Goal: Information Seeking & Learning: Find specific fact

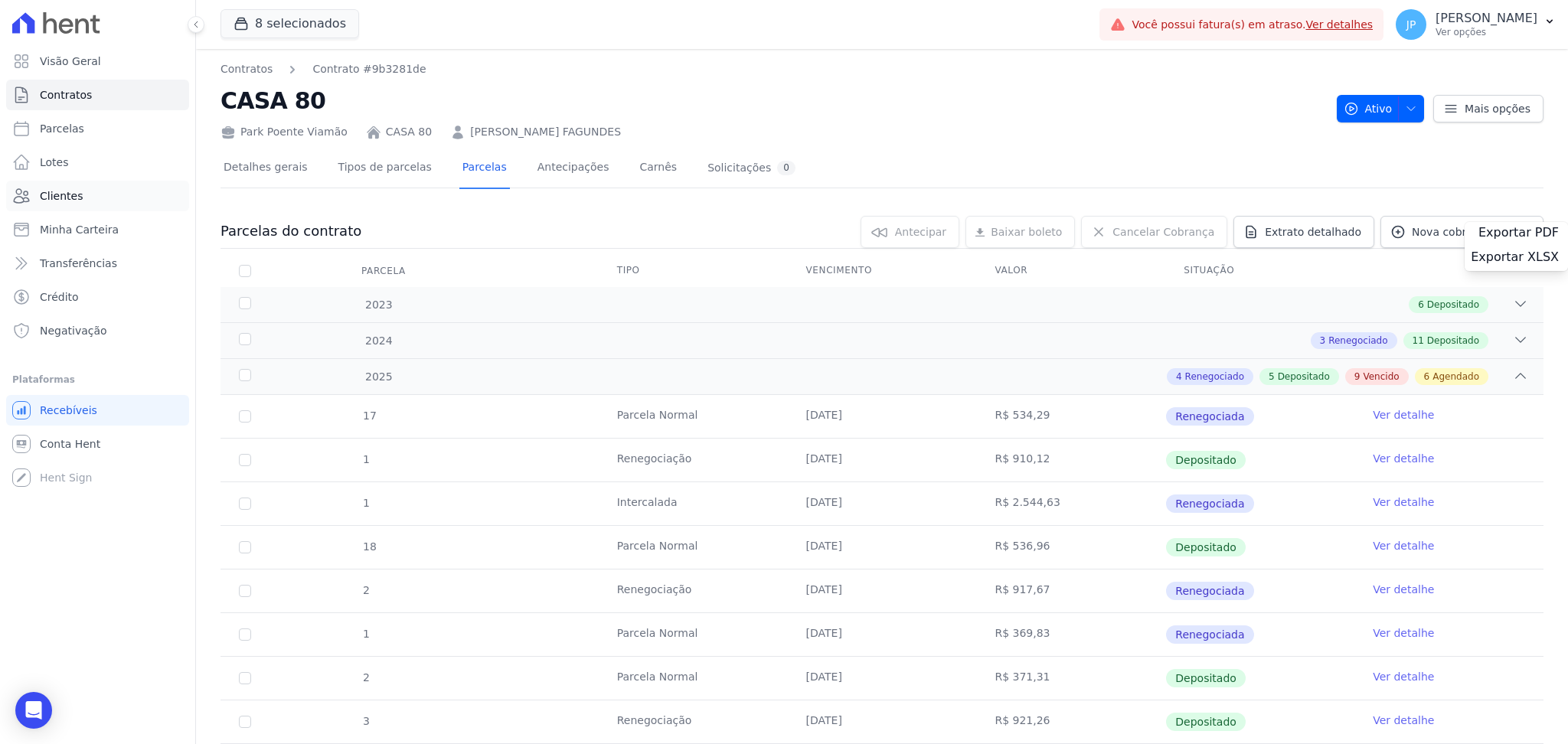
click at [102, 189] on link "Clientes" at bounding box center [98, 195] width 183 height 30
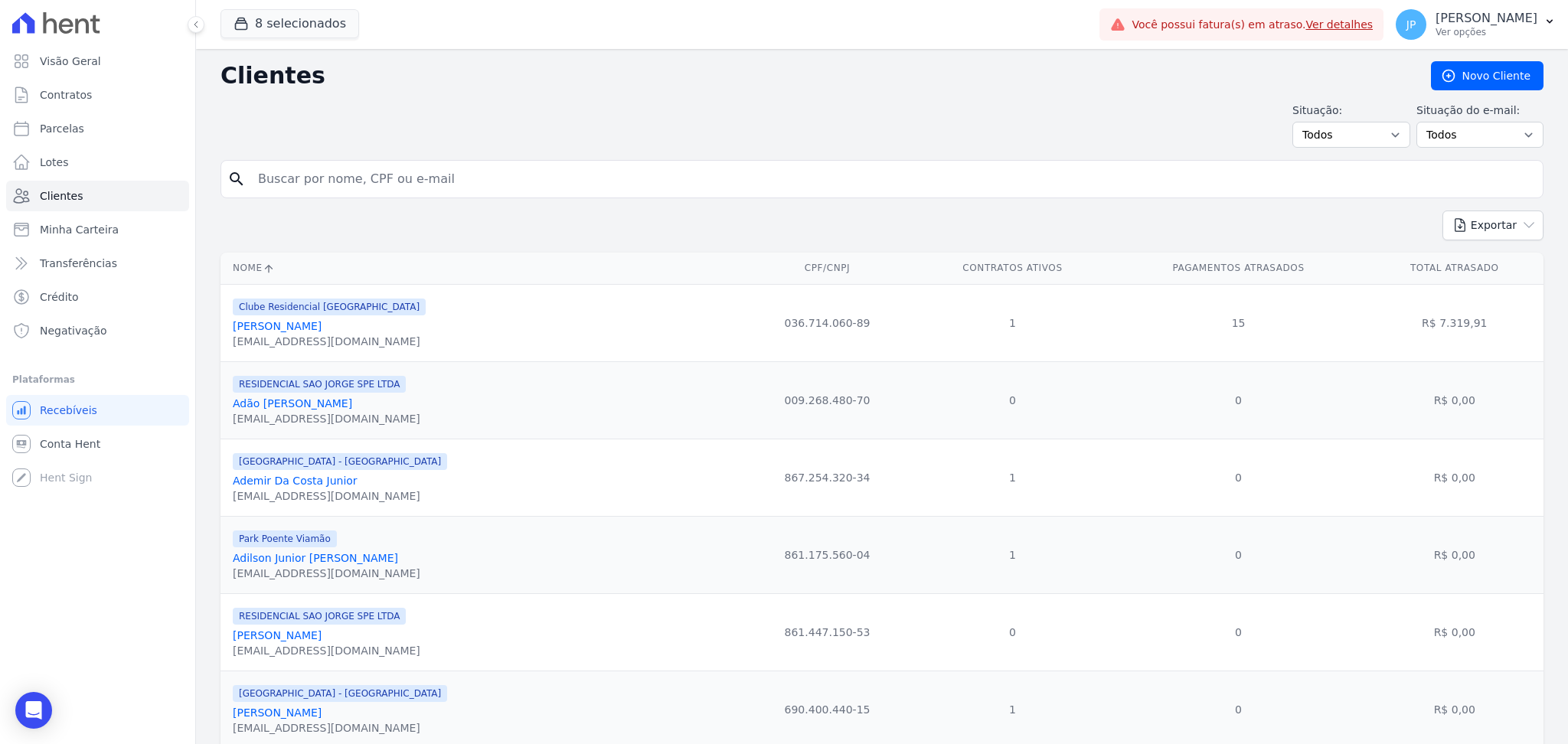
click at [394, 180] on input "search" at bounding box center [892, 179] width 1288 height 30
paste input "[PERSON_NAME]"
type input "[PERSON_NAME]"
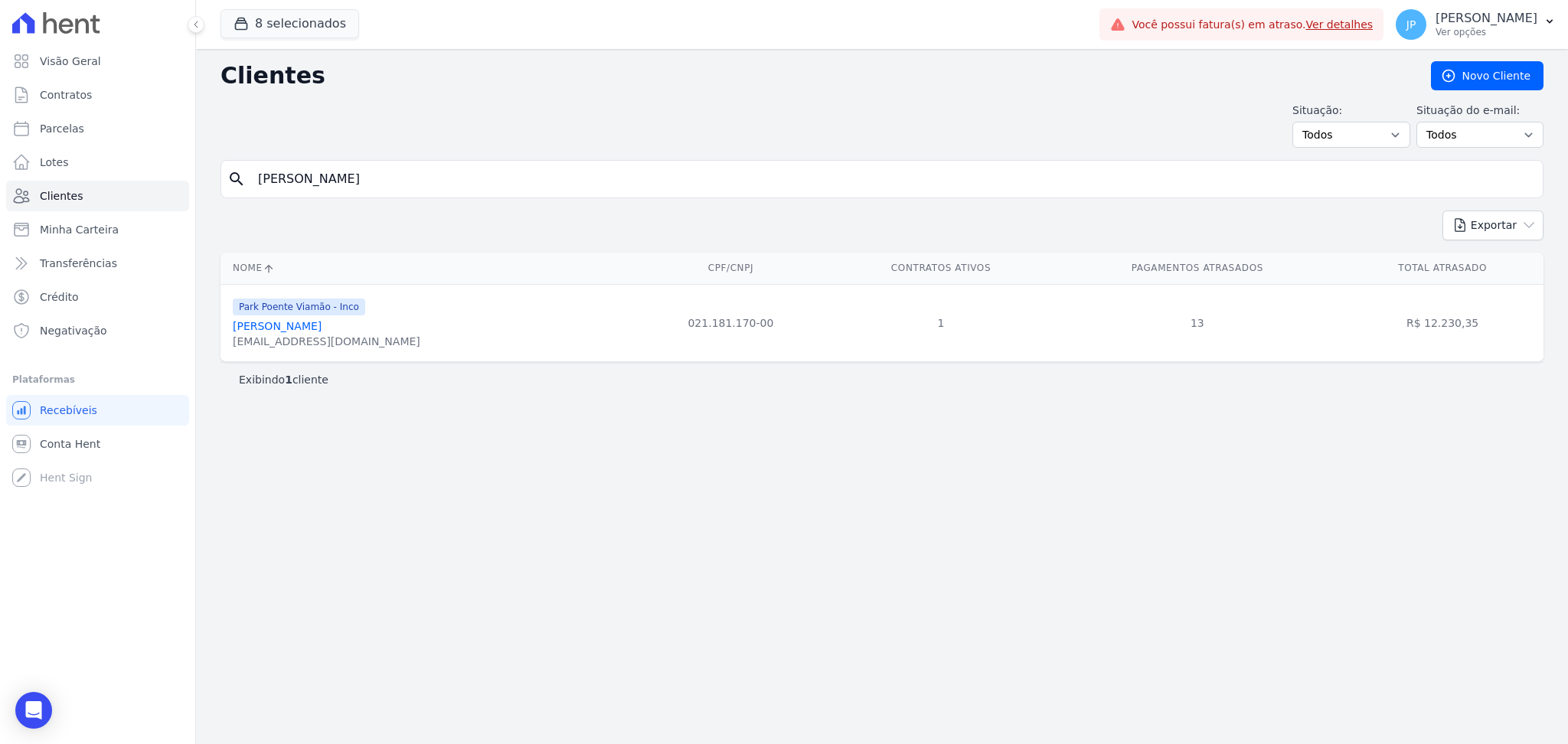
click at [319, 324] on link "[PERSON_NAME]" at bounding box center [277, 326] width 88 height 12
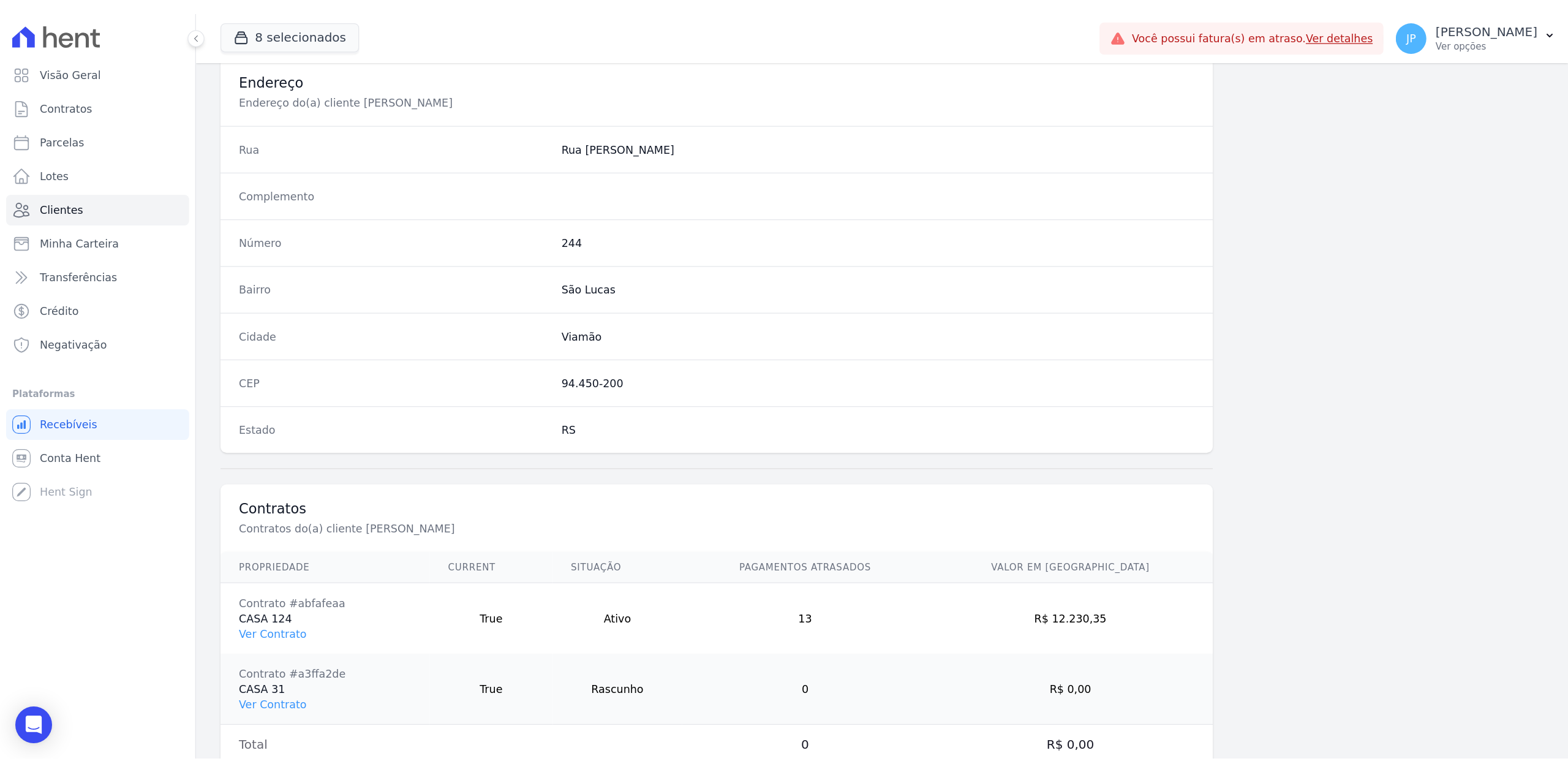
scroll to position [608, 0]
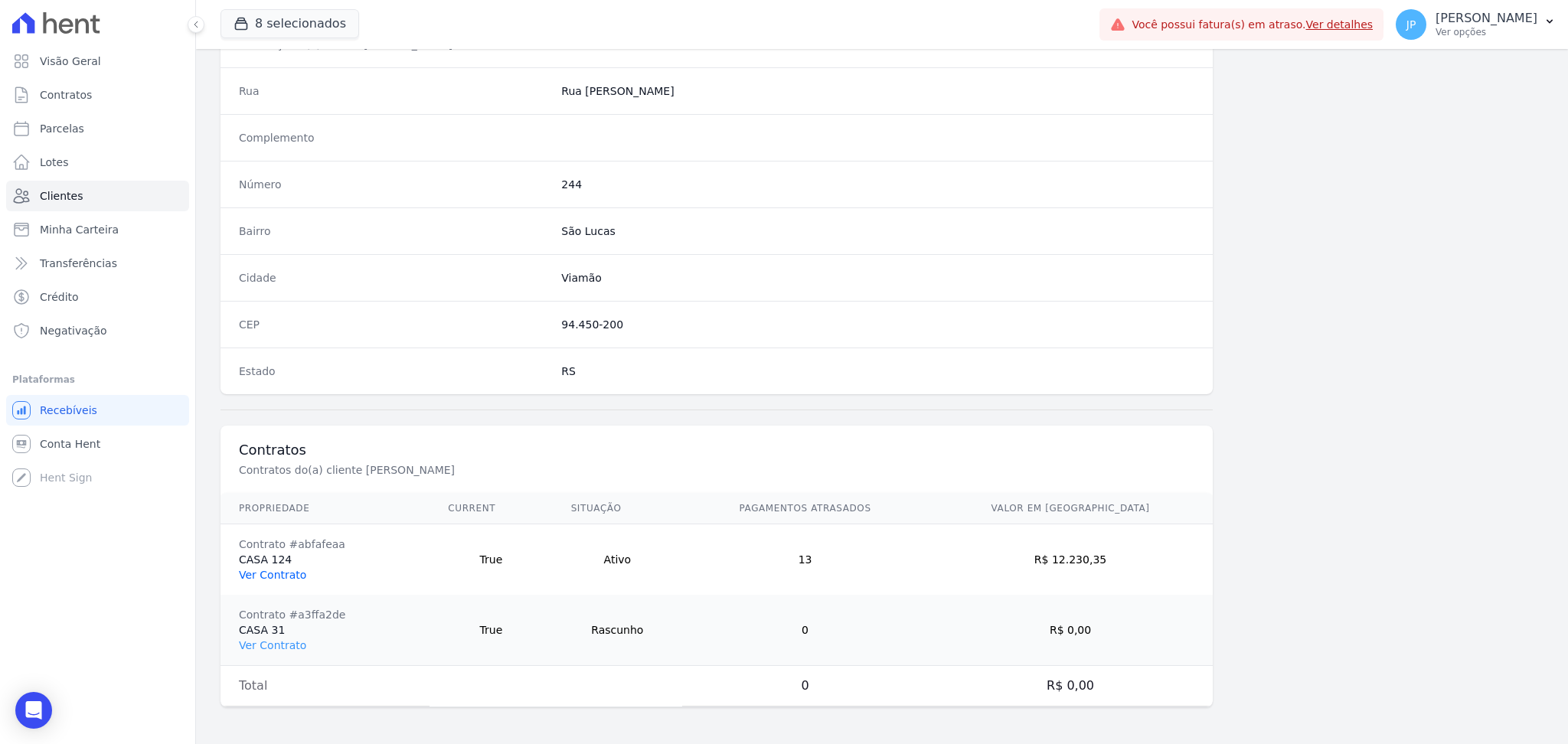
click at [275, 569] on link "Ver Contrato" at bounding box center [272, 575] width 67 height 12
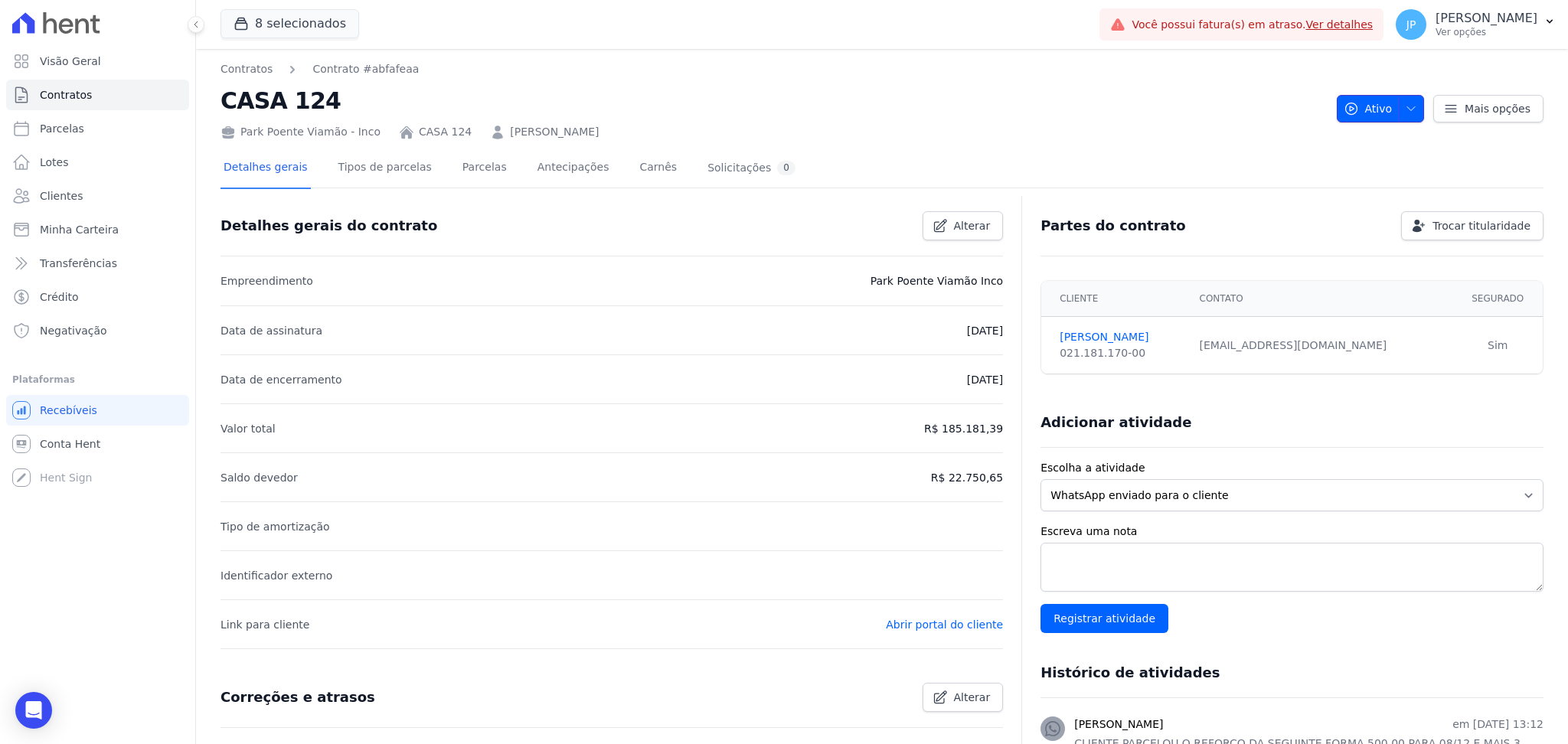
click at [1402, 116] on span "button" at bounding box center [1408, 109] width 19 height 25
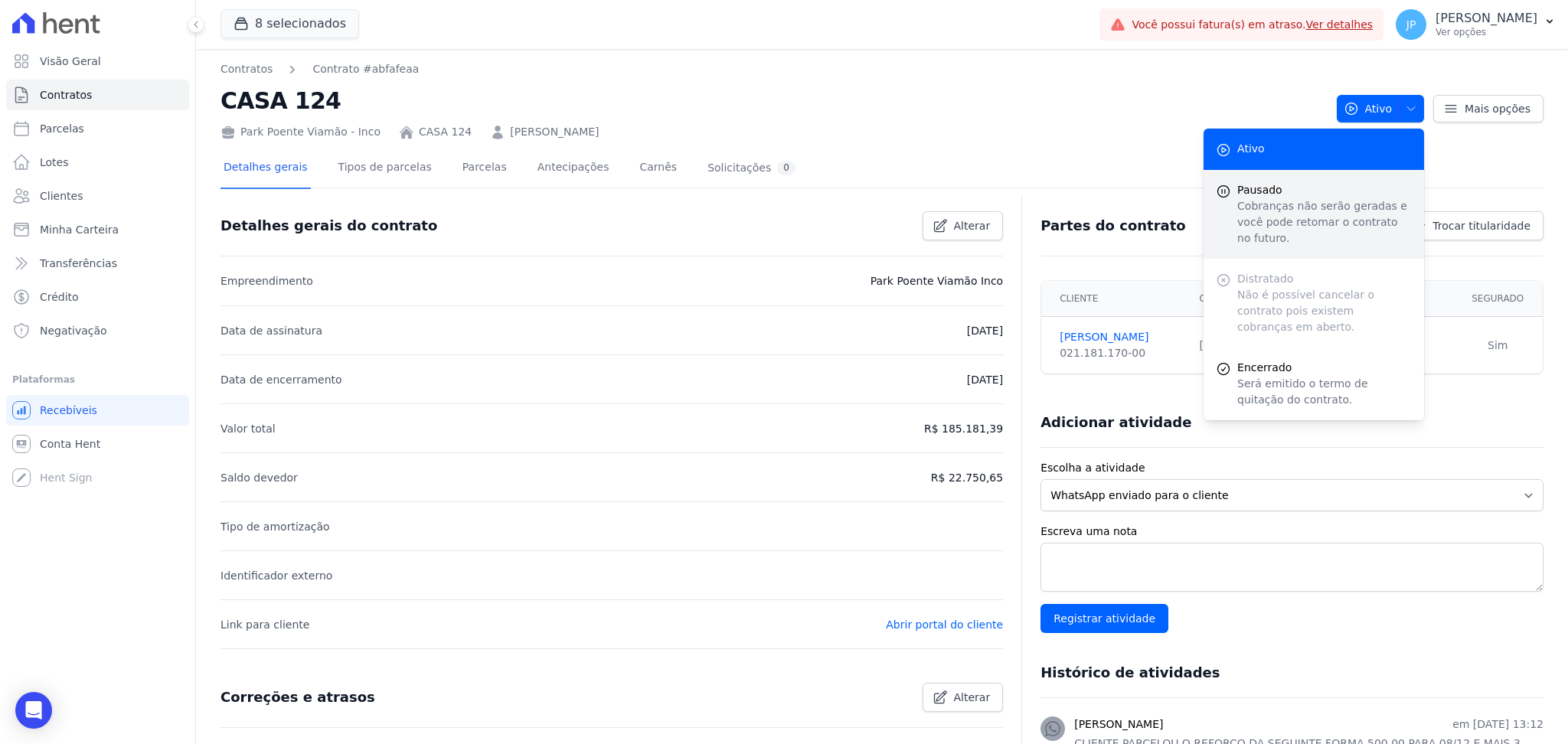
click at [1248, 230] on p "Cobranças não serão geradas e você pode retomar o contrato no futuro." at bounding box center [1325, 222] width 175 height 48
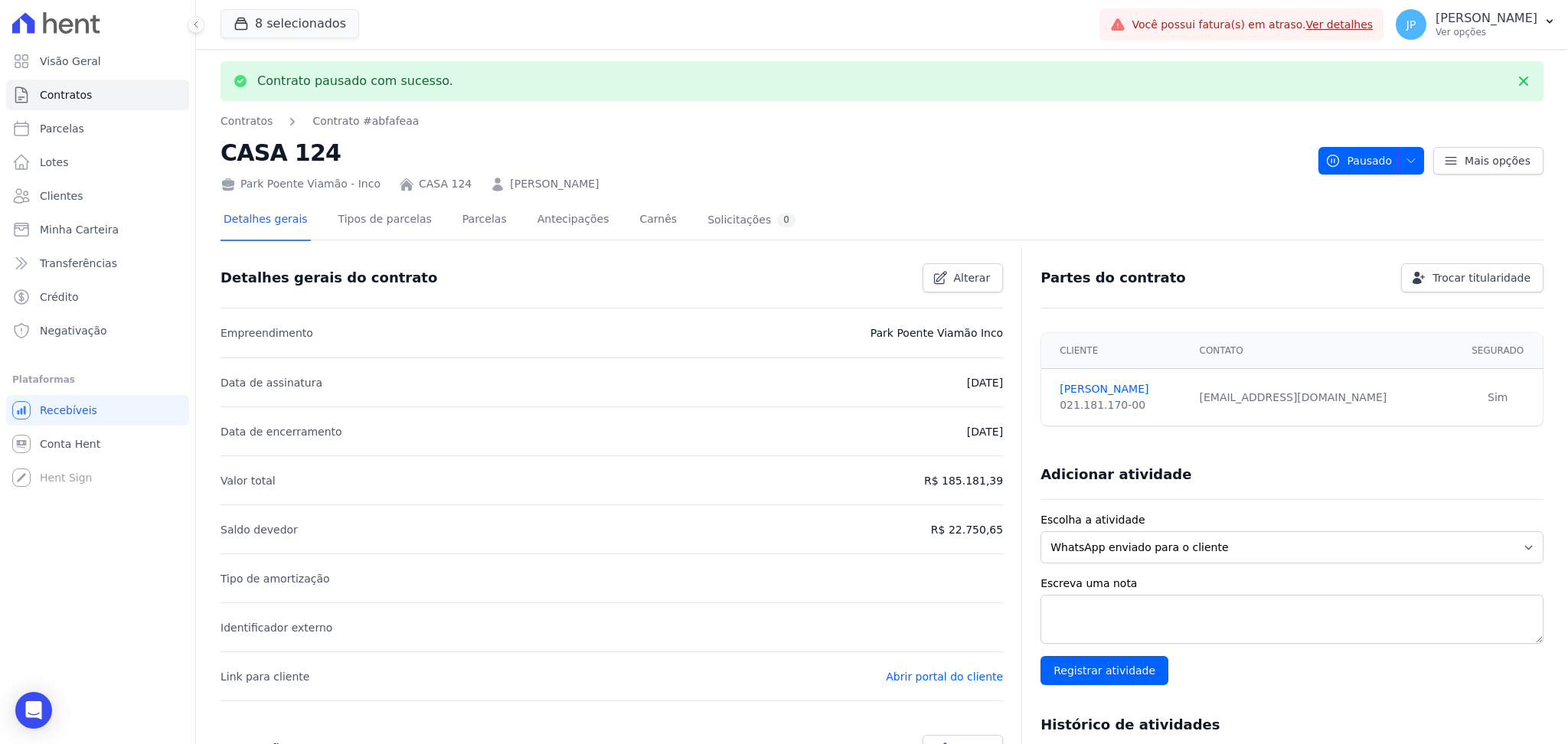
drag, startPoint x: 645, startPoint y: 134, endPoint x: 568, endPoint y: 167, distance: 83.8
click at [639, 175] on div "Park Poente Viamão - Inco CASA 124 [PERSON_NAME]" at bounding box center [763, 181] width 1086 height 22
drag, startPoint x: 652, startPoint y: 176, endPoint x: 486, endPoint y: 187, distance: 166.4
click at [486, 187] on div "Park Poente Viamão - Inco CASA 124 [PERSON_NAME]" at bounding box center [763, 181] width 1086 height 22
copy link "[PERSON_NAME]"
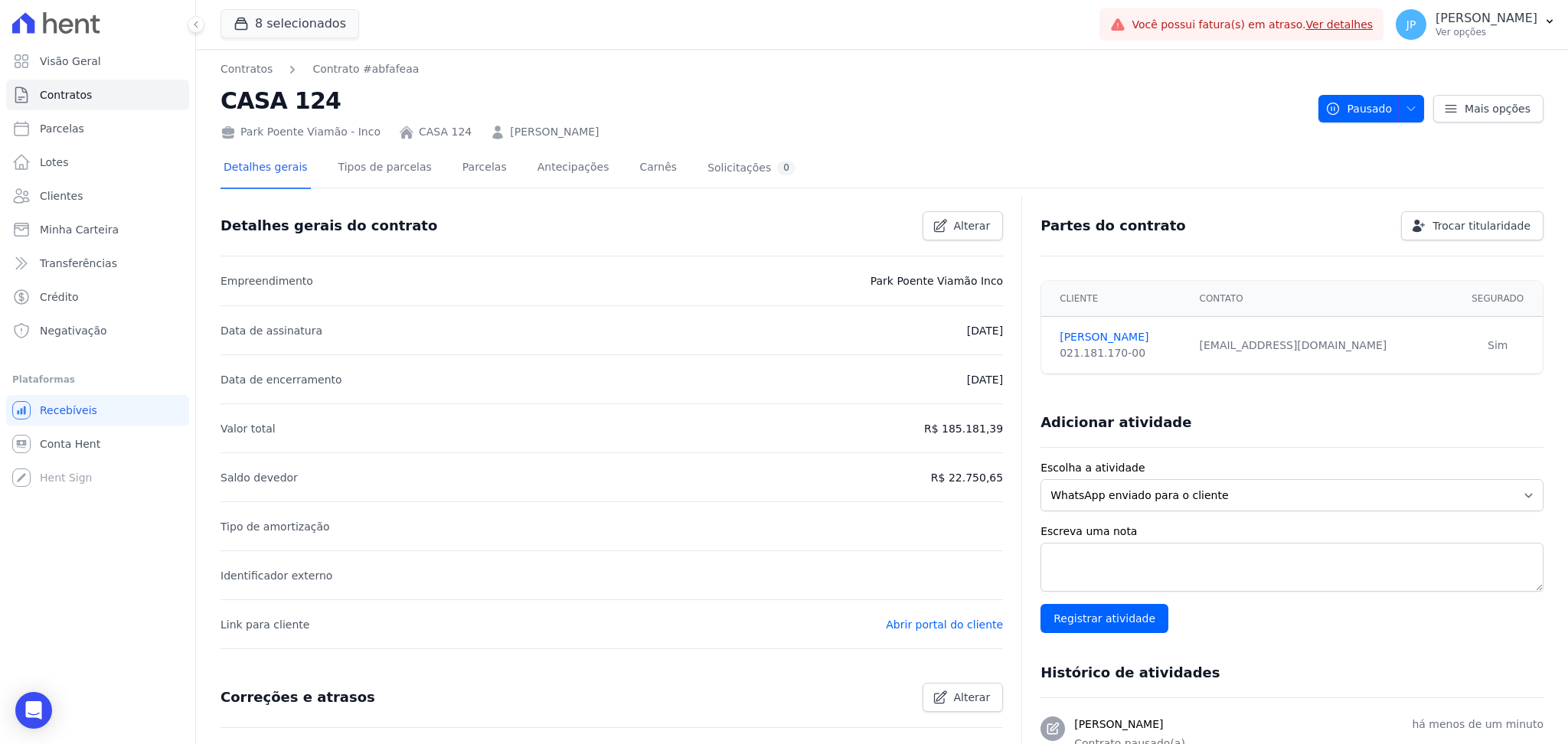
click at [517, 137] on link "[PERSON_NAME]" at bounding box center [554, 132] width 88 height 16
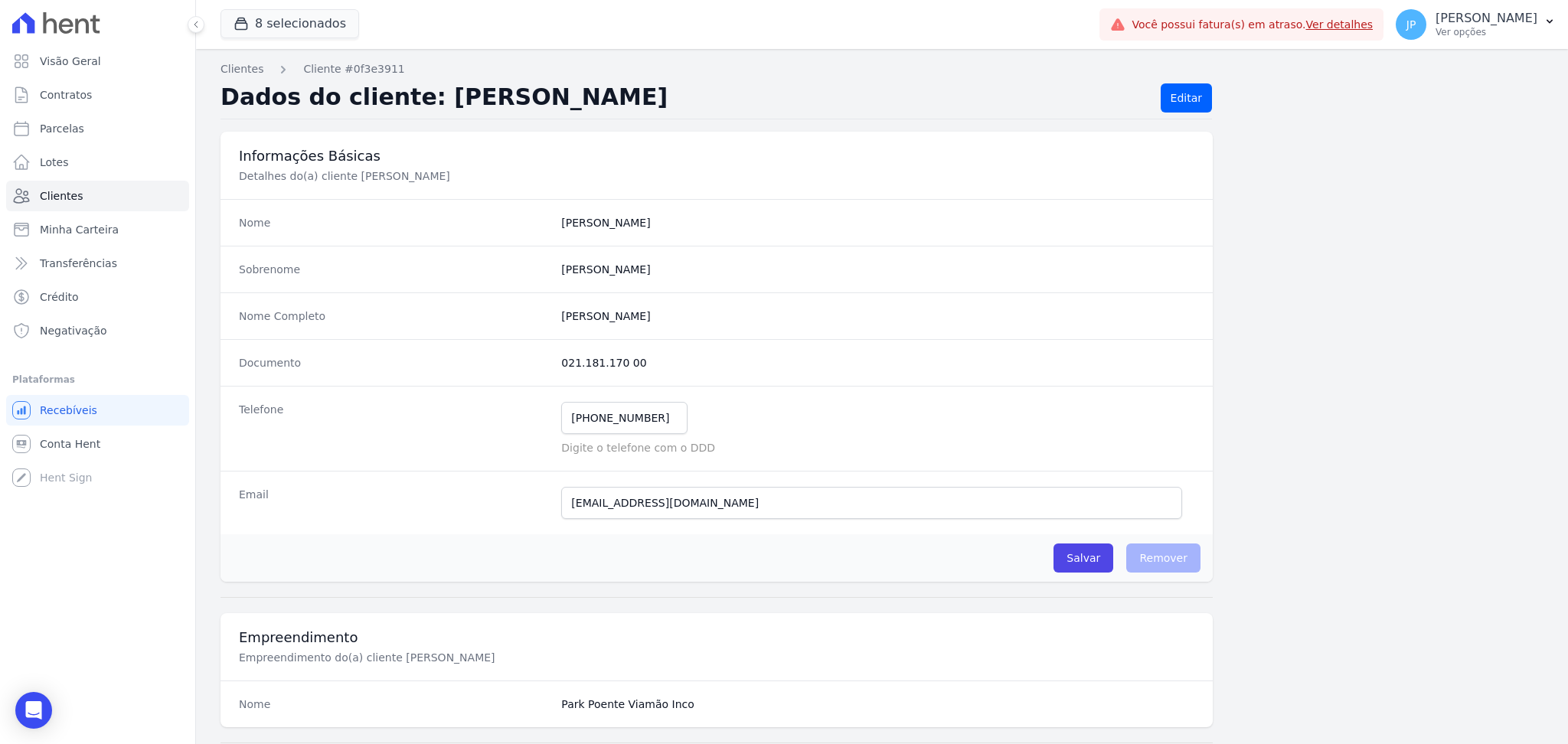
click at [638, 365] on dd "021.181.170 00" at bounding box center [878, 363] width 633 height 16
click at [630, 361] on dd "021.181.170 00" at bounding box center [878, 363] width 633 height 16
drag, startPoint x: 635, startPoint y: 362, endPoint x: 528, endPoint y: 349, distance: 107.8
click at [528, 349] on div "Documento 021.181.170 00" at bounding box center [717, 362] width 993 height 47
copy div "021.181.170 00"
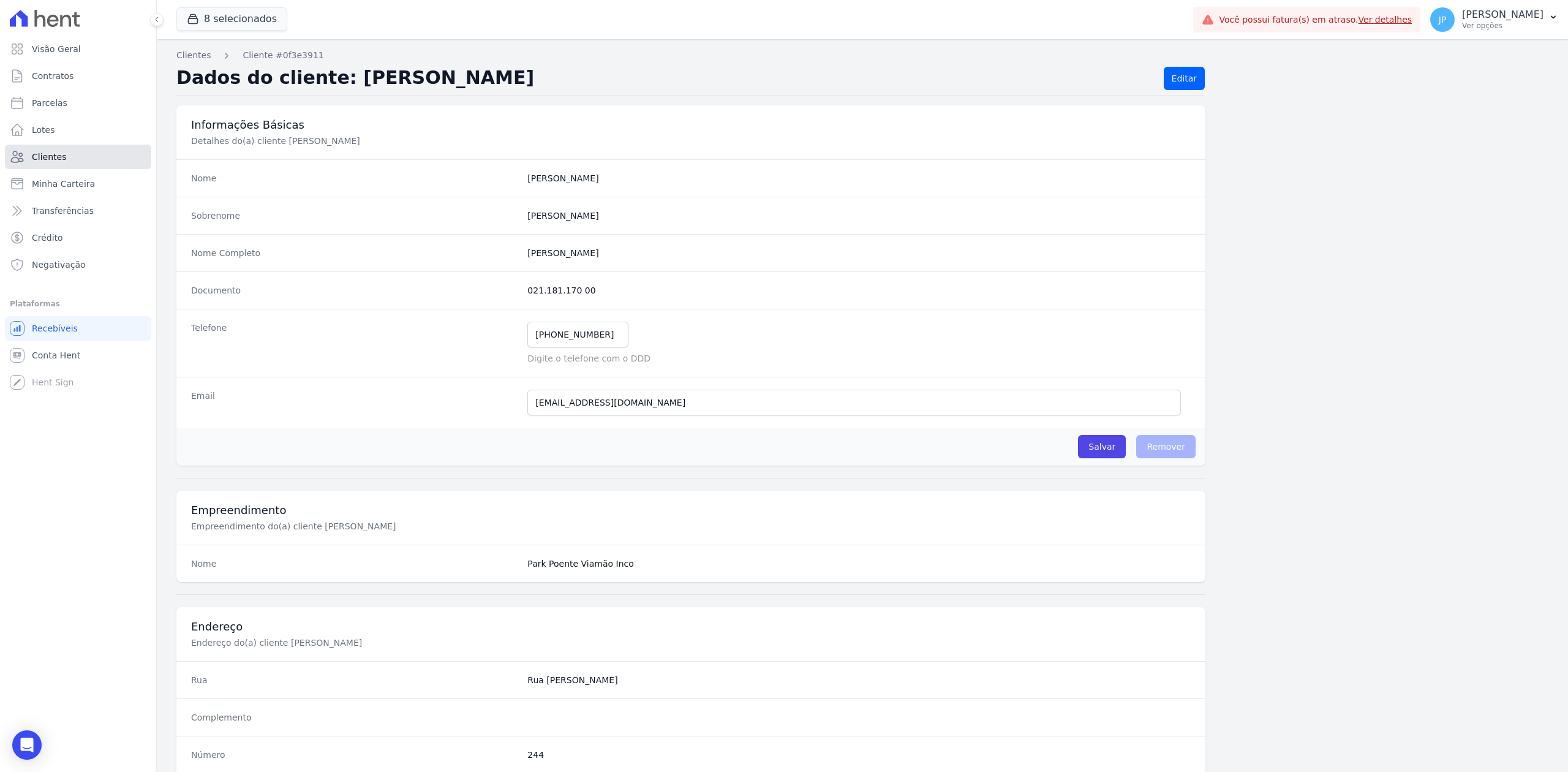
click at [84, 155] on link "Clientes" at bounding box center [78, 156] width 147 height 24
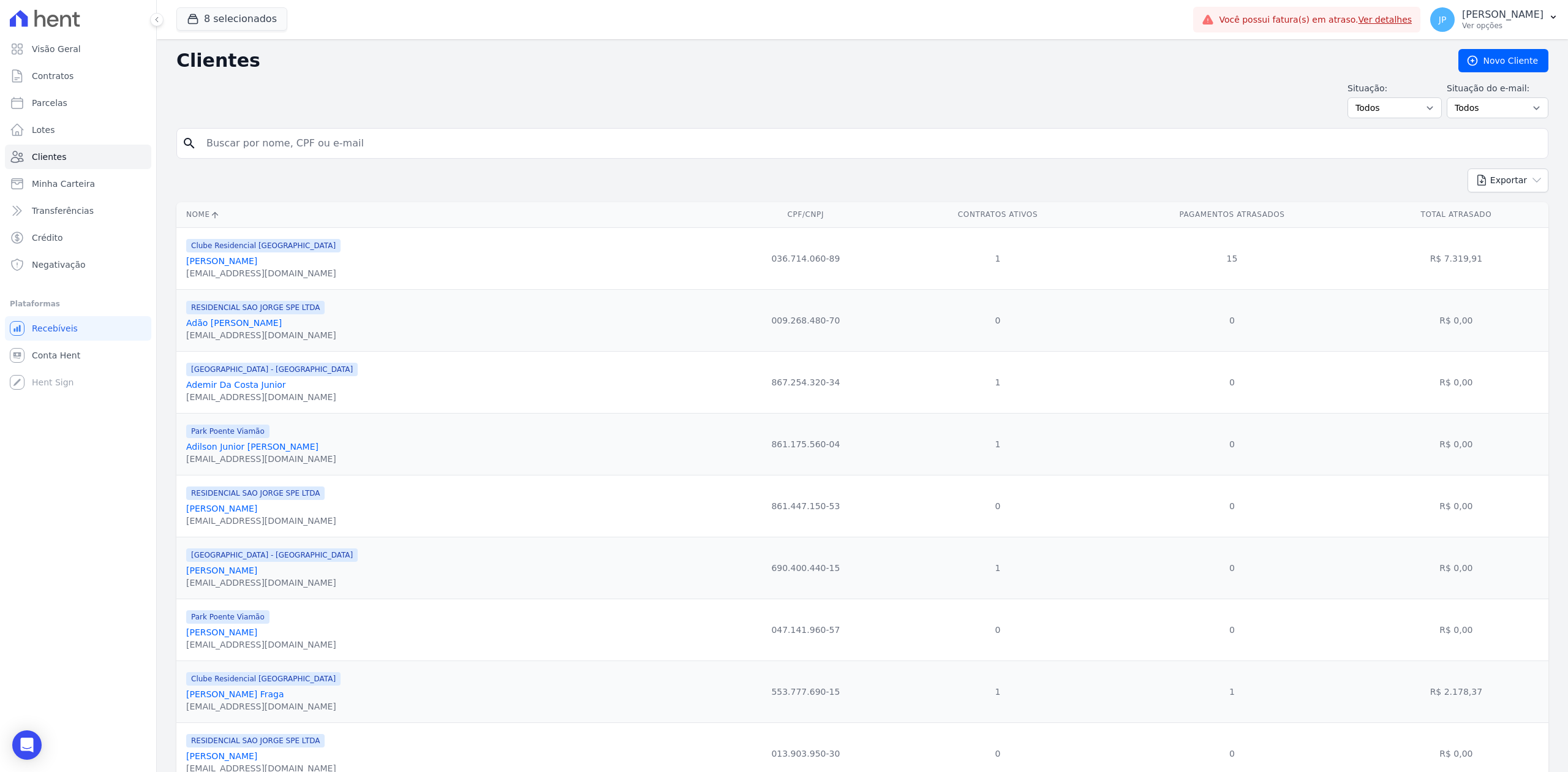
click at [260, 146] on input "search" at bounding box center [871, 143] width 1344 height 24
click at [259, 147] on input "search" at bounding box center [871, 143] width 1344 height 24
type input "[PERSON_NAME]"
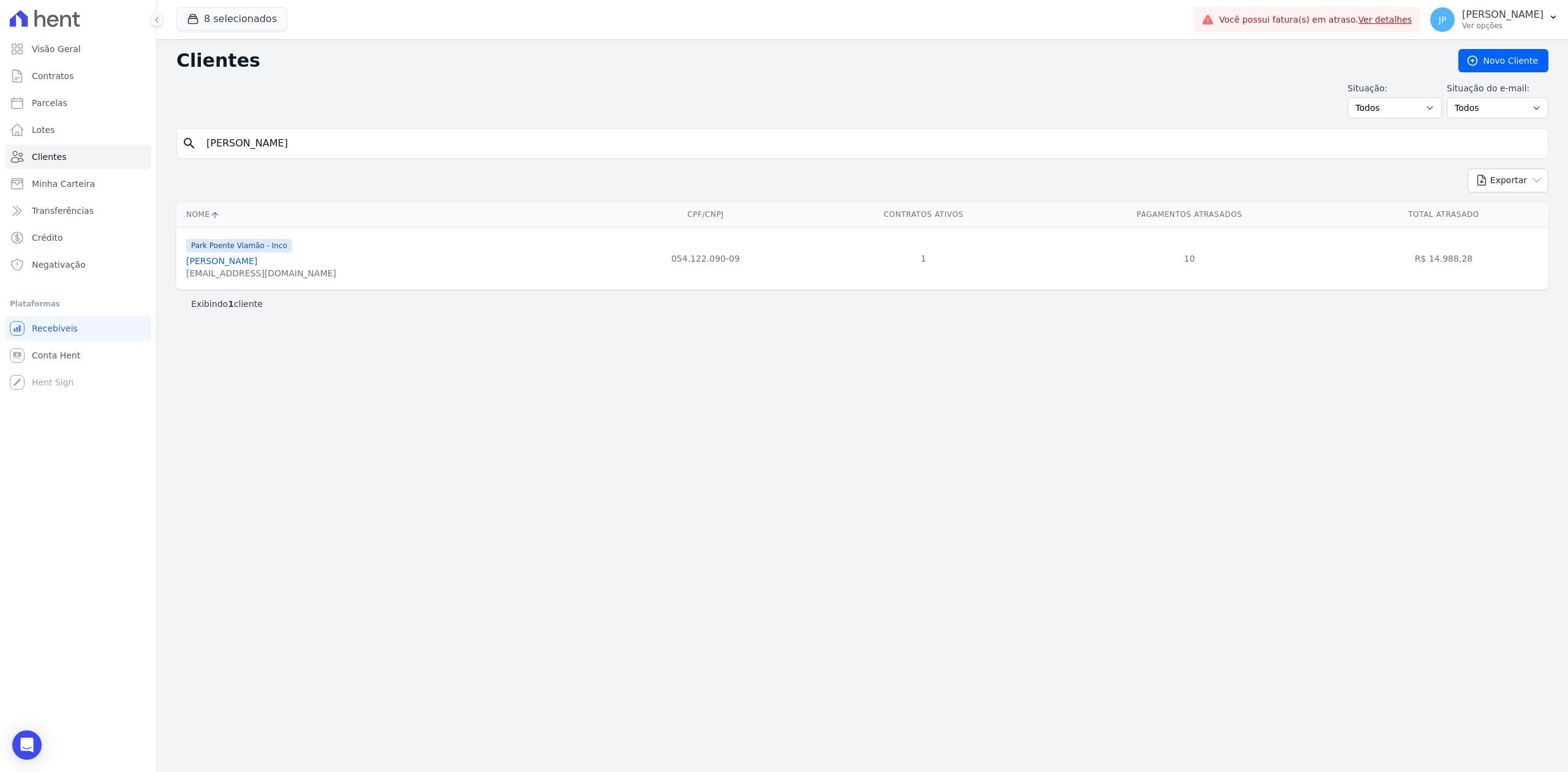
click at [257, 260] on link "[PERSON_NAME]" at bounding box center [222, 261] width 71 height 10
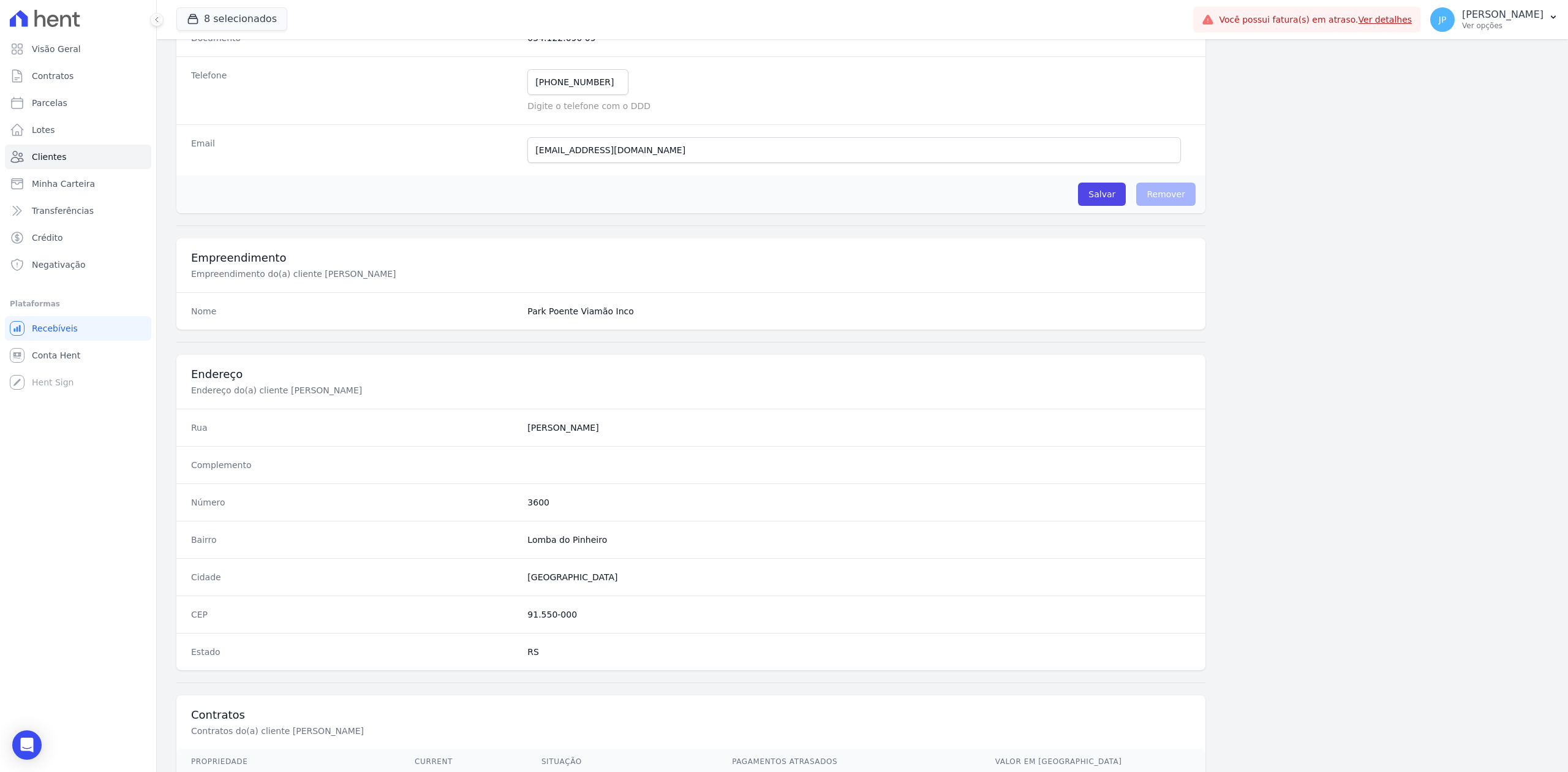
scroll to position [380, 0]
